Goal: Navigation & Orientation: Find specific page/section

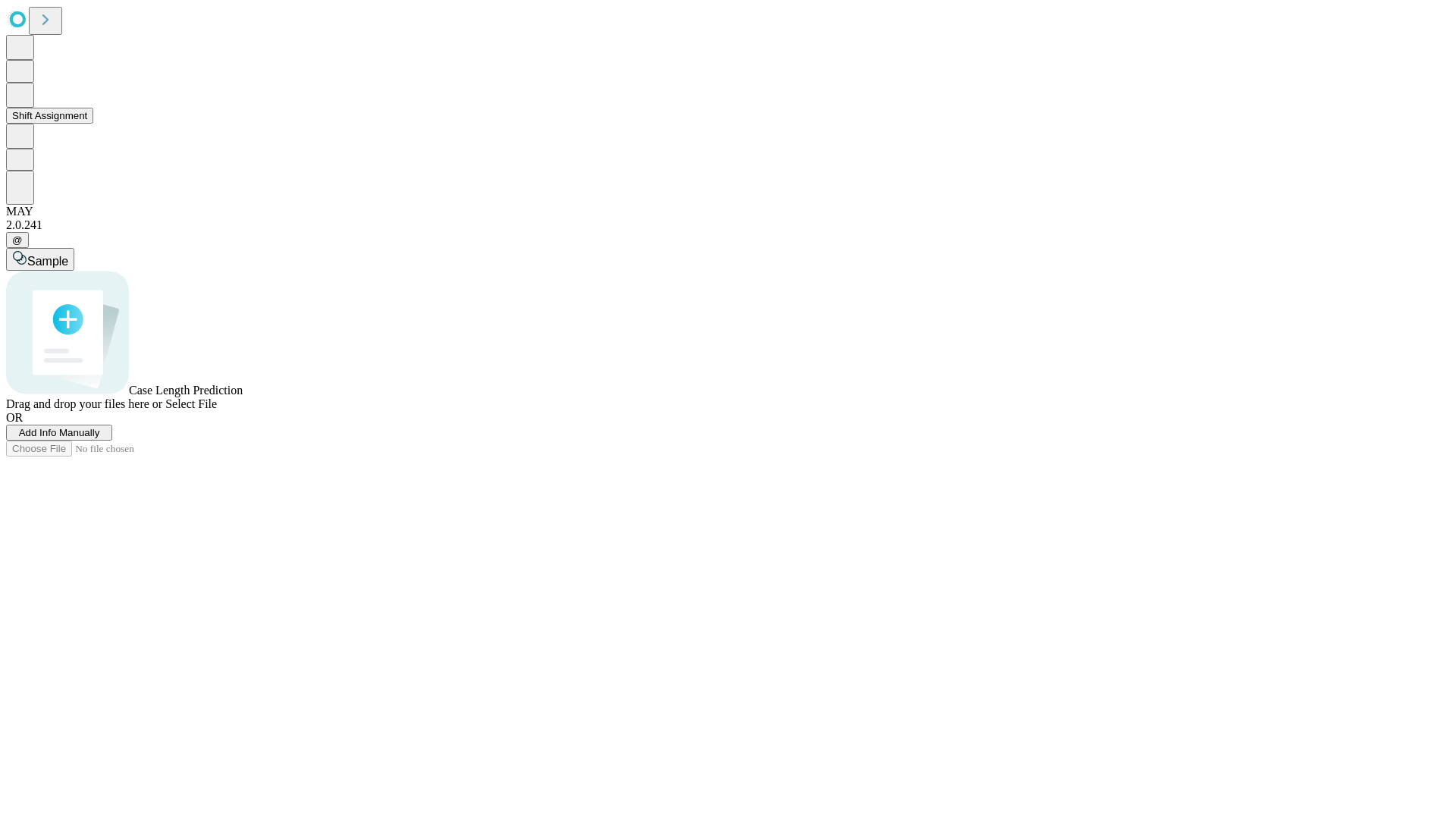
click at [94, 123] on button "Shift Assignment" at bounding box center [50, 116] width 87 height 16
